Goal: Obtain resource: Obtain resource

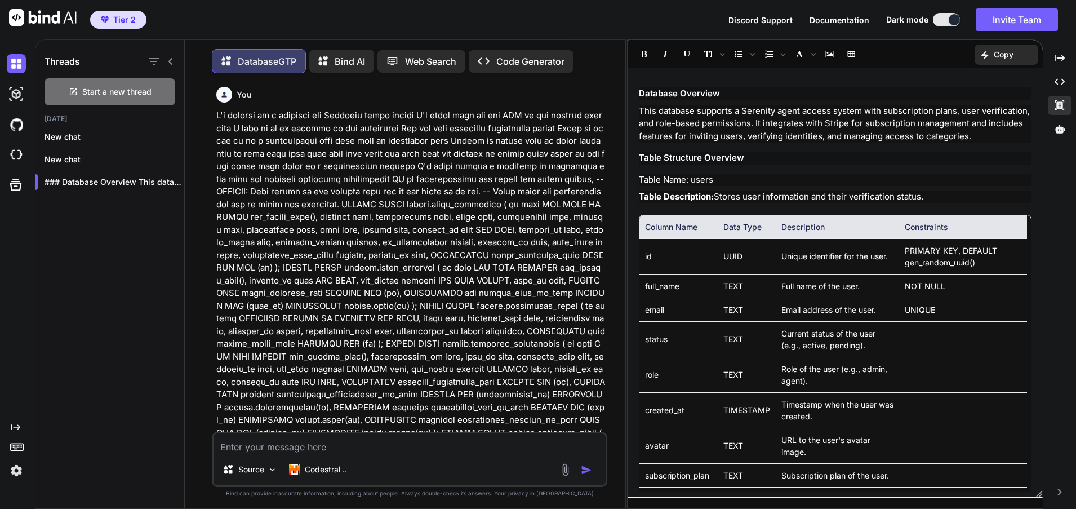
scroll to position [4035, 0]
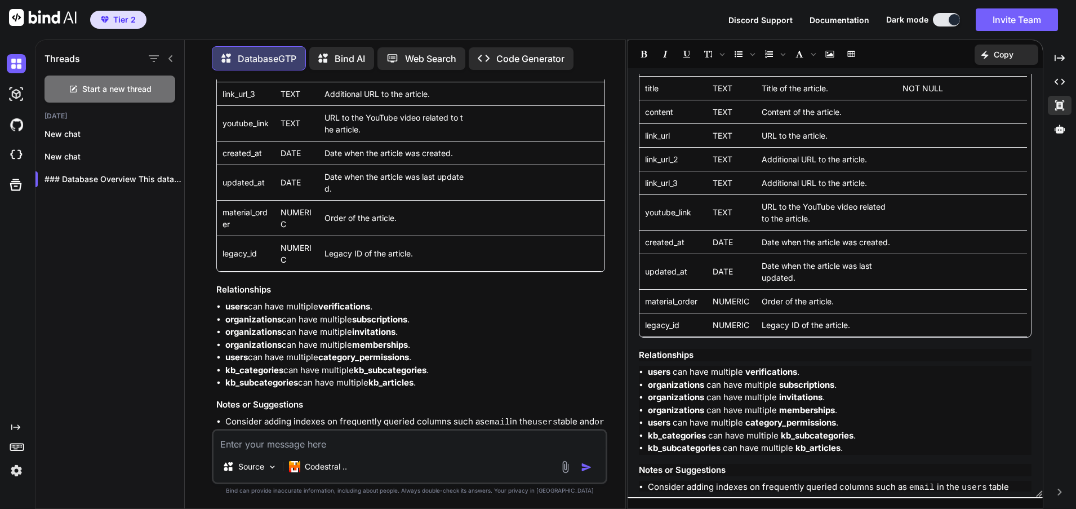
click at [1007, 56] on p "Copy" at bounding box center [1004, 54] width 20 height 11
click at [972, 105] on span "Copy Content" at bounding box center [978, 102] width 51 height 11
click at [783, 171] on td "Additional URL to the article." at bounding box center [826, 183] width 141 height 24
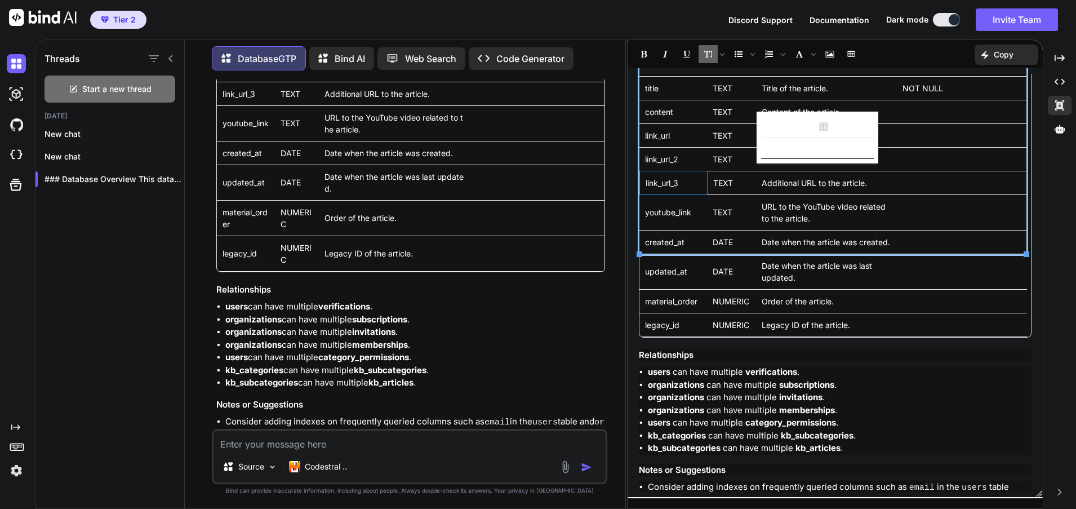
click at [666, 171] on td "link_url_3" at bounding box center [674, 183] width 68 height 24
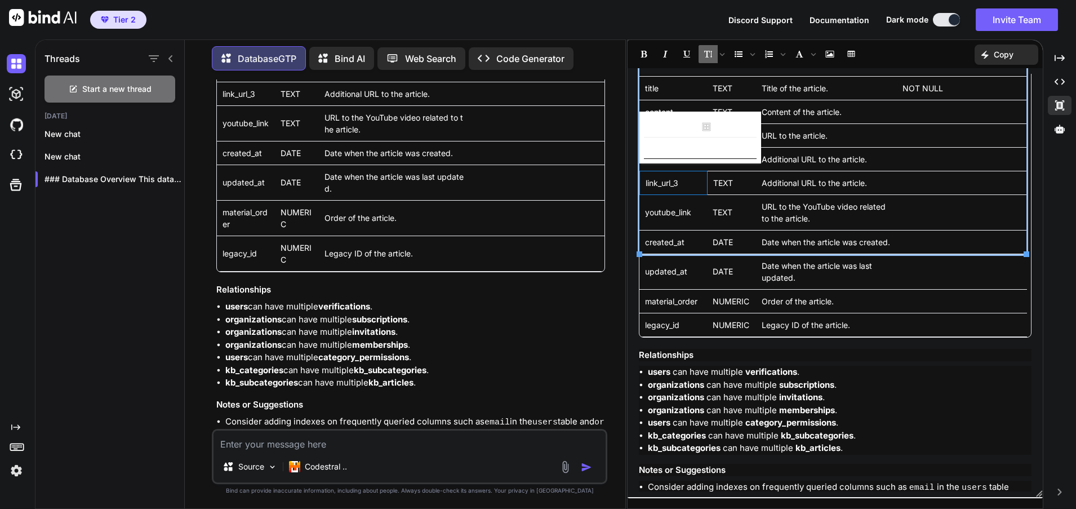
click at [519, 339] on li "organizations can have multiple memberships ." at bounding box center [415, 345] width 380 height 13
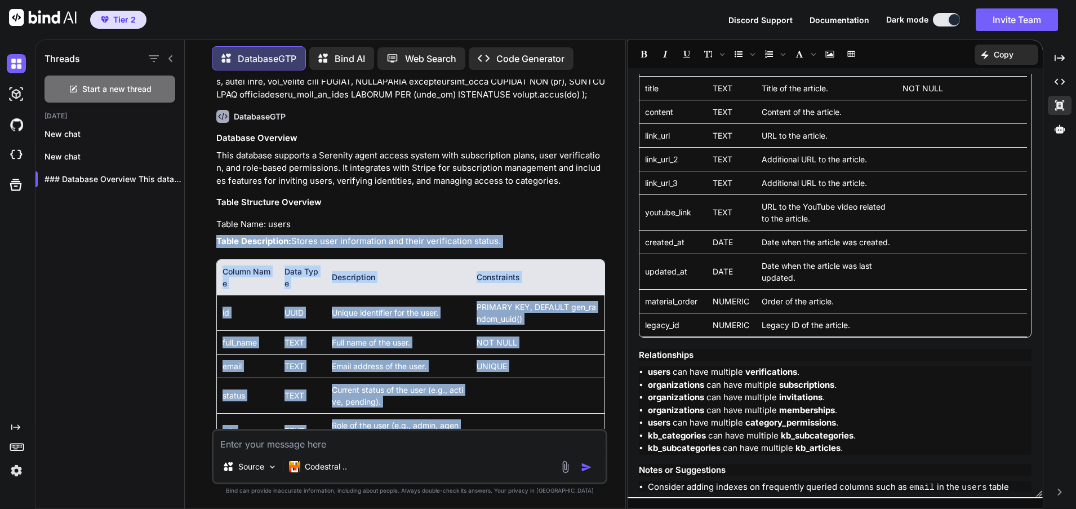
scroll to position [1123, 0]
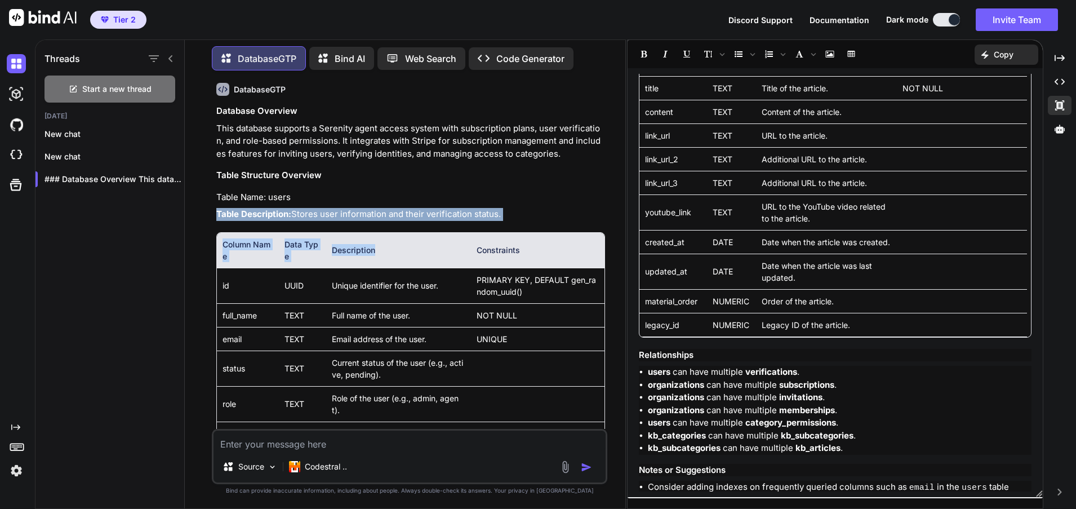
drag, startPoint x: 208, startPoint y: 130, endPoint x: 398, endPoint y: 242, distance: 221.0
click at [398, 242] on div "You DatabaseGTP Database Overview This database supports a Serenity agent acces…" at bounding box center [410, 293] width 432 height 429
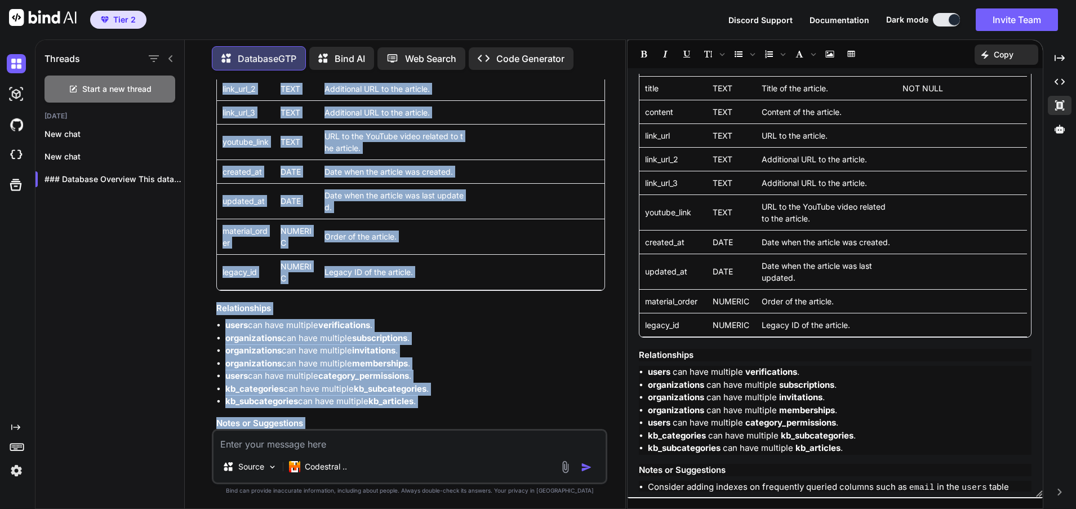
scroll to position [5418, 0]
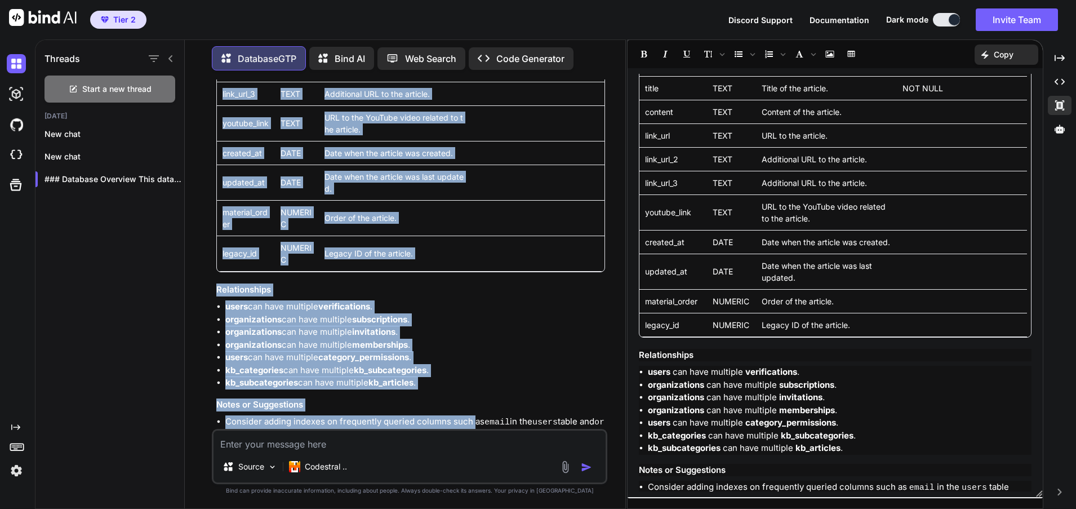
drag, startPoint x: 212, startPoint y: 95, endPoint x: 313, endPoint y: 405, distance: 325.9
click at [313, 405] on div "You DatabaseGTP Database Overview This database supports a Serenity agent acces…" at bounding box center [410, 293] width 396 height 429
copy div "Database Overview This database supports a Serenity agent access system with su…"
